Goal: Check status: Check status

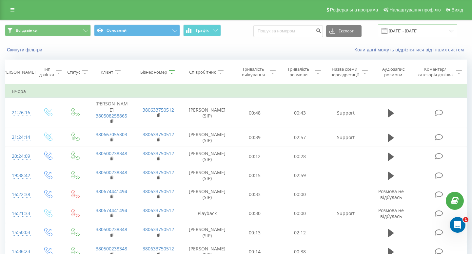
click at [429, 26] on input "[DATE] - [DATE]" at bounding box center [417, 31] width 79 height 13
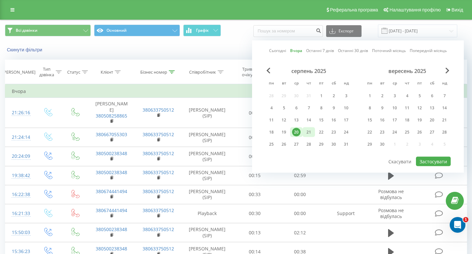
click at [310, 129] on div "21" at bounding box center [309, 132] width 9 height 9
click at [439, 156] on div "серпень 2025 пн вт ср чт пт сб нд 28 29 30 31 1 2 3 4 5 6 7 8 9 10 11 12 13 14 …" at bounding box center [358, 112] width 186 height 89
click at [438, 159] on button "Застосувати" at bounding box center [433, 162] width 35 height 10
type input "[DATE] - [DATE]"
